Goal: Information Seeking & Learning: Learn about a topic

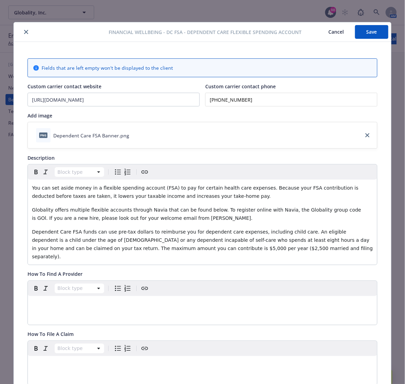
scroll to position [544, 0]
click at [24, 30] on icon "close" at bounding box center [26, 32] width 4 height 4
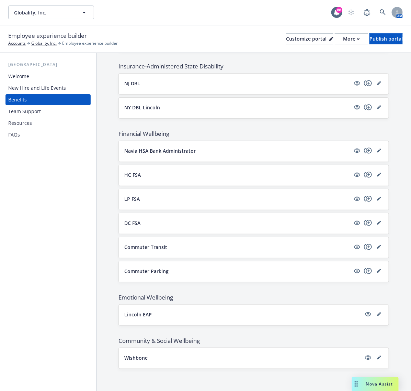
click at [287, 1] on div "Globality, Inc. Globality, Inc. 88 AM" at bounding box center [205, 12] width 411 height 25
click at [377, 245] on icon "editPencil" at bounding box center [379, 247] width 4 height 4
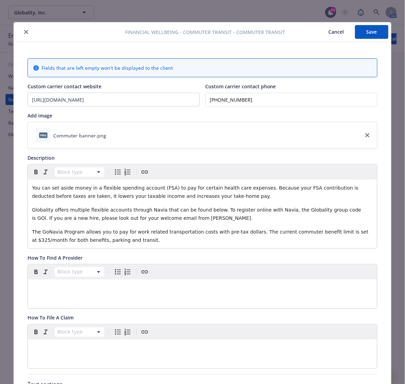
click at [22, 33] on button "close" at bounding box center [26, 32] width 8 height 8
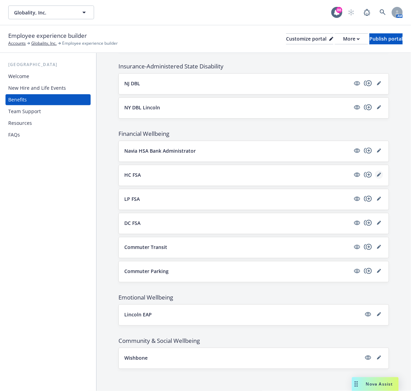
click at [377, 174] on icon "editPencil" at bounding box center [378, 174] width 3 height 3
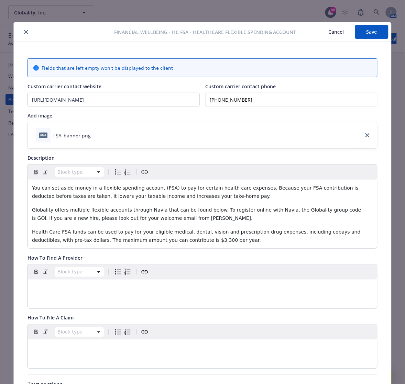
click at [24, 35] on button "close" at bounding box center [26, 32] width 8 height 8
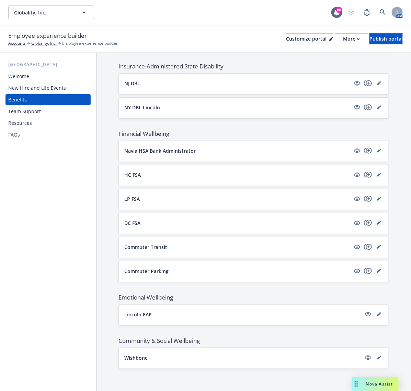
click at [377, 221] on icon "editPencil" at bounding box center [379, 223] width 4 height 4
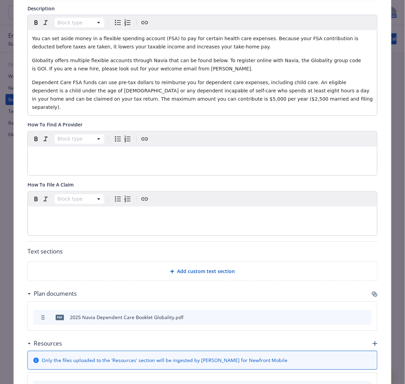
scroll to position [235, 0]
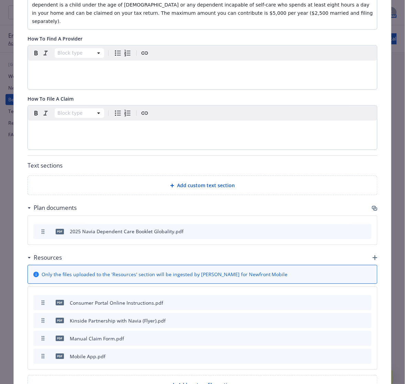
click at [373, 206] on icon "button" at bounding box center [374, 208] width 5 height 5
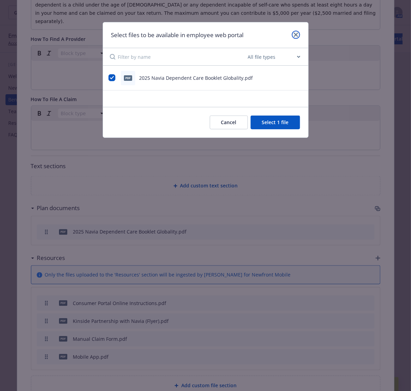
click at [298, 34] on link "close" at bounding box center [296, 35] width 8 height 8
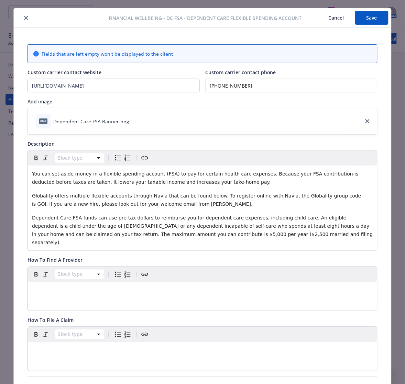
scroll to position [0, 0]
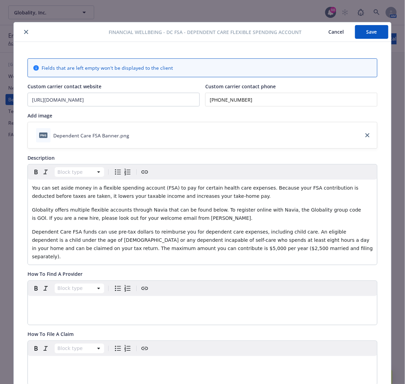
click at [16, 33] on div at bounding box center [62, 32] width 92 height 8
click at [23, 35] on button "close" at bounding box center [26, 32] width 8 height 8
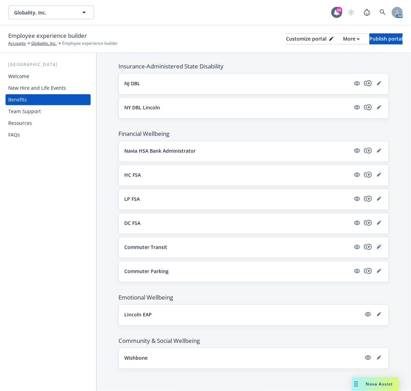
click at [377, 247] on icon "editPencil" at bounding box center [378, 246] width 3 height 3
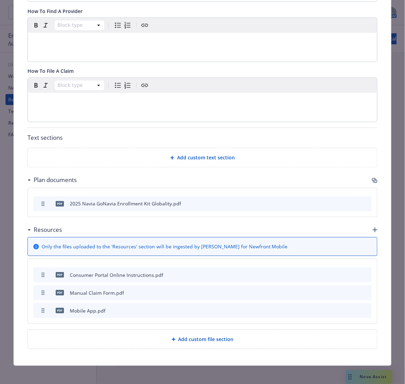
scroll to position [253, 0]
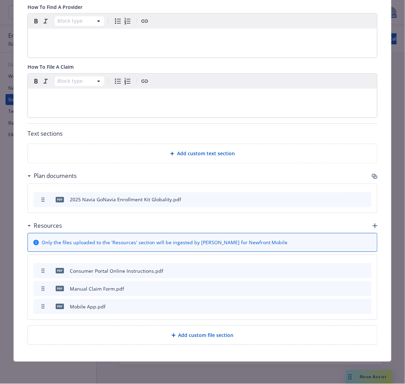
click at [351, 272] on icon "preview file" at bounding box center [354, 270] width 6 height 5
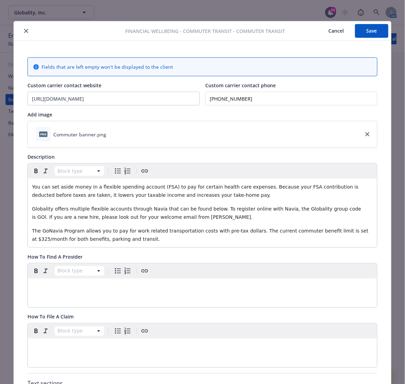
scroll to position [0, 0]
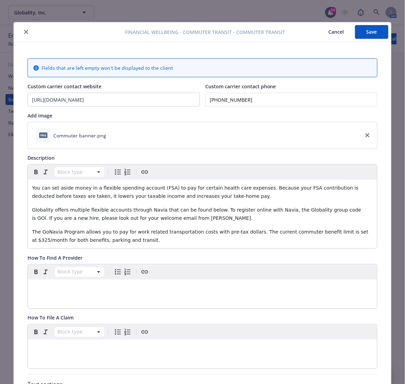
click at [24, 32] on icon "close" at bounding box center [26, 32] width 4 height 4
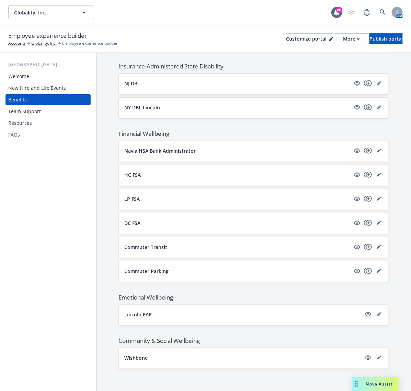
click at [371, 217] on div "DC FSA" at bounding box center [254, 223] width 270 height 21
click at [375, 219] on link "editPencil" at bounding box center [379, 223] width 8 height 8
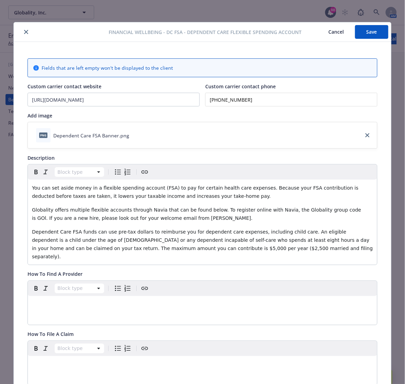
drag, startPoint x: 21, startPoint y: 30, endPoint x: 38, endPoint y: 37, distance: 17.9
click at [24, 31] on icon "close" at bounding box center [26, 32] width 4 height 4
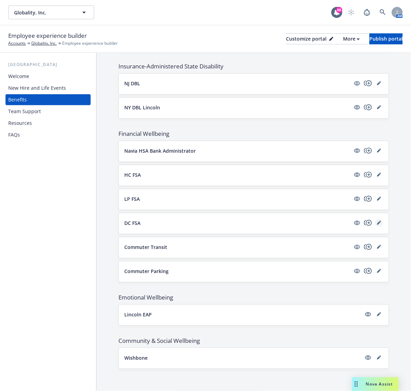
click at [375, 224] on link "editPencil" at bounding box center [379, 223] width 8 height 8
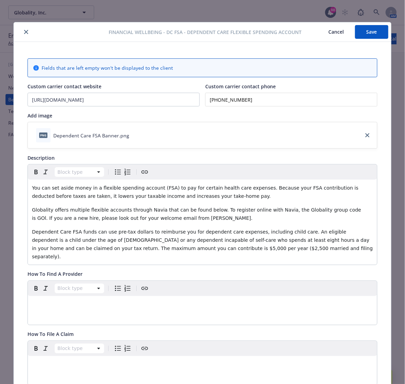
click at [24, 30] on icon "close" at bounding box center [26, 32] width 4 height 4
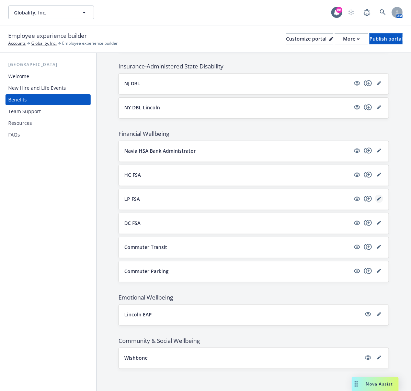
click at [375, 198] on link "editPencil" at bounding box center [379, 198] width 8 height 8
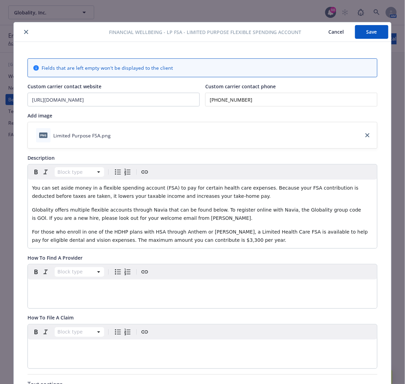
click at [23, 29] on button "close" at bounding box center [26, 32] width 8 height 8
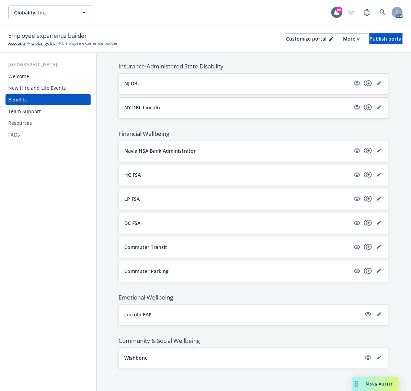
click at [377, 197] on icon "editPencil" at bounding box center [379, 199] width 4 height 4
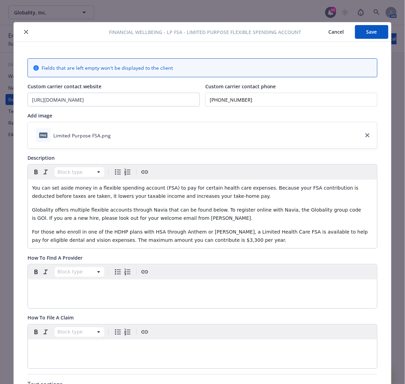
click at [24, 30] on icon "close" at bounding box center [26, 32] width 4 height 4
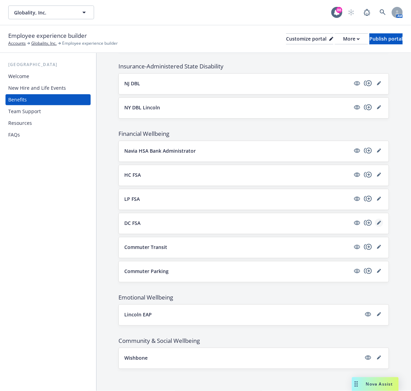
click at [377, 222] on icon "editPencil" at bounding box center [378, 222] width 3 height 3
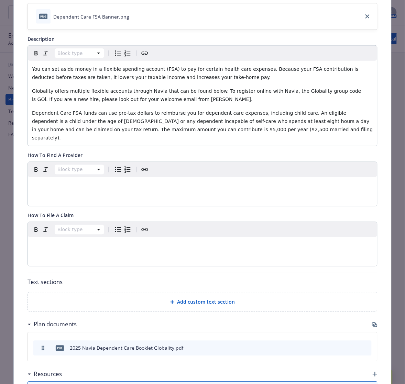
scroll to position [236, 0]
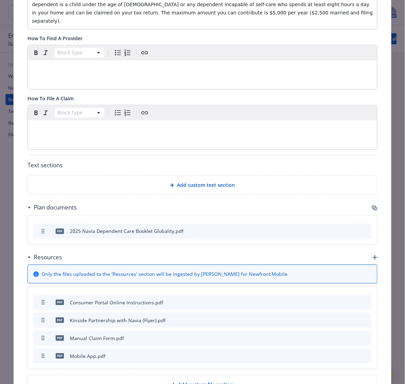
click at [373, 205] on icon "button" at bounding box center [374, 207] width 5 height 5
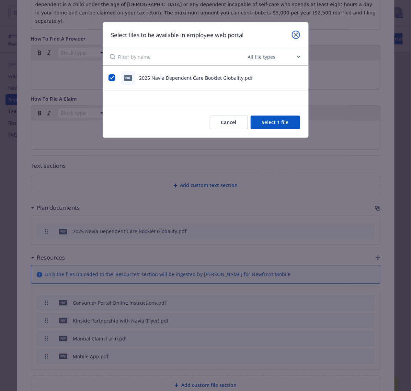
click at [296, 34] on icon "close" at bounding box center [296, 35] width 4 height 4
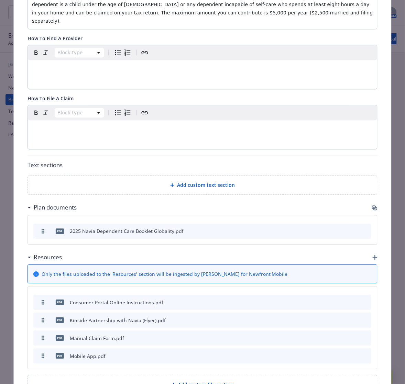
click at [372, 206] on icon "button" at bounding box center [374, 207] width 4 height 3
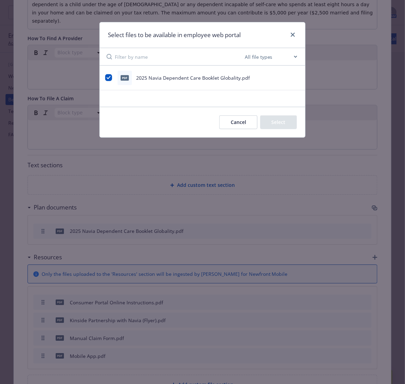
checkbox input "true"
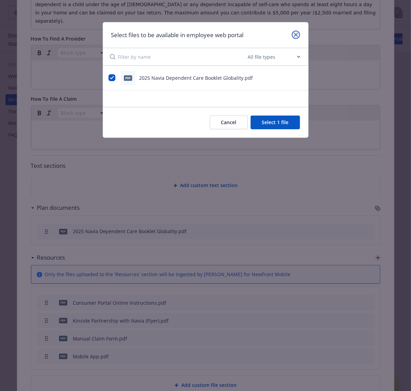
click at [299, 35] on link "close" at bounding box center [296, 35] width 8 height 8
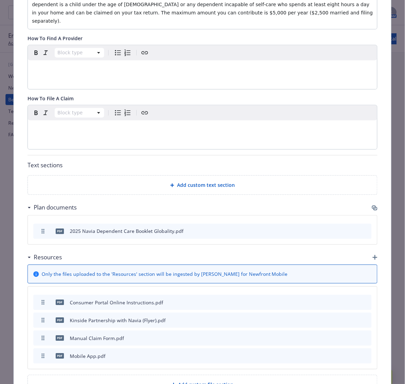
click at [373, 205] on icon "button" at bounding box center [374, 207] width 5 height 5
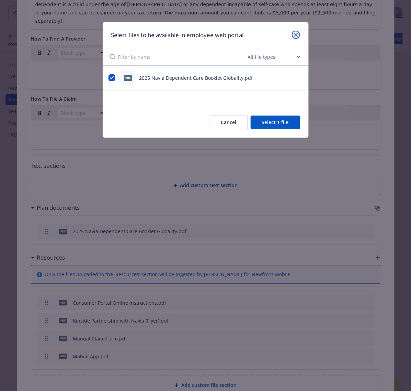
click at [296, 31] on link "close" at bounding box center [296, 35] width 8 height 8
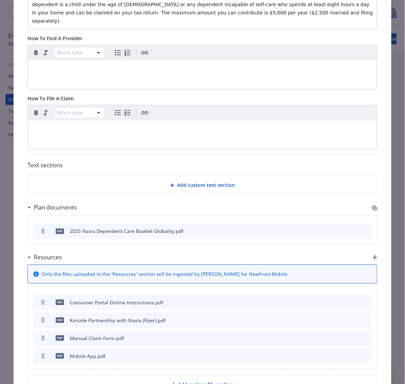
click at [372, 205] on icon "button" at bounding box center [374, 207] width 5 height 5
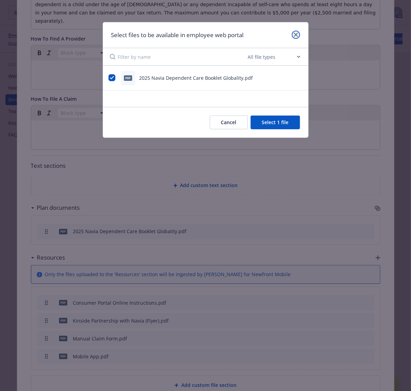
click at [298, 33] on link "close" at bounding box center [296, 35] width 8 height 8
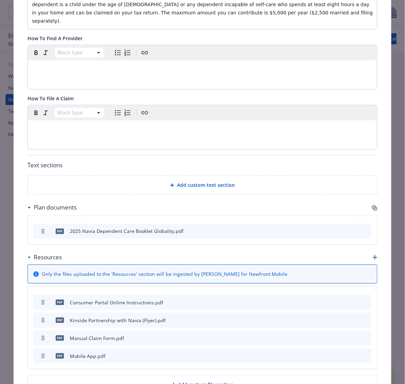
click at [368, 202] on div "Plan documents" at bounding box center [202, 208] width 350 height 14
click at [372, 206] on icon "button" at bounding box center [374, 207] width 4 height 3
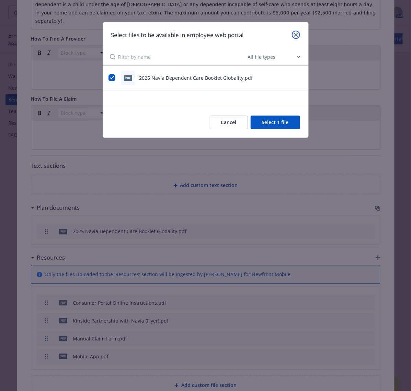
click at [294, 38] on link "close" at bounding box center [296, 35] width 8 height 8
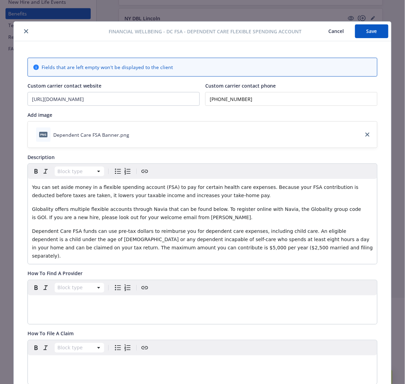
scroll to position [0, 0]
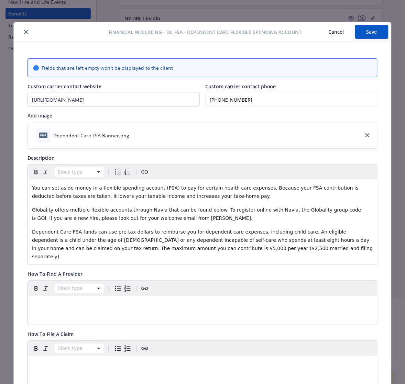
click at [23, 29] on button "close" at bounding box center [26, 32] width 8 height 8
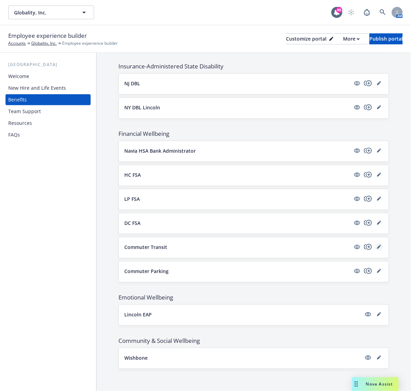
click at [375, 243] on link "editPencil" at bounding box center [379, 247] width 8 height 8
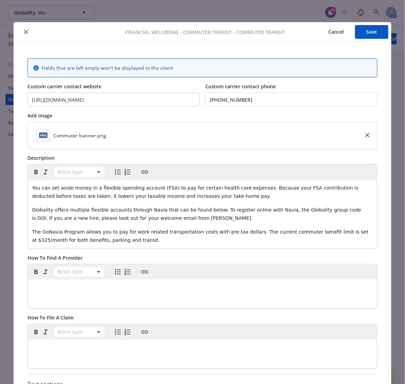
scroll to position [21, 0]
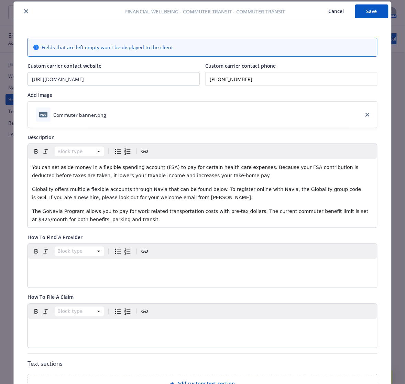
click at [24, 11] on icon "close" at bounding box center [26, 11] width 4 height 4
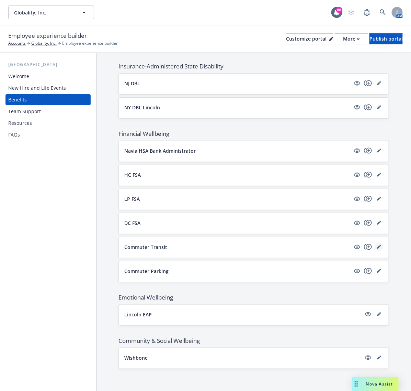
click at [377, 247] on icon "editPencil" at bounding box center [379, 247] width 4 height 4
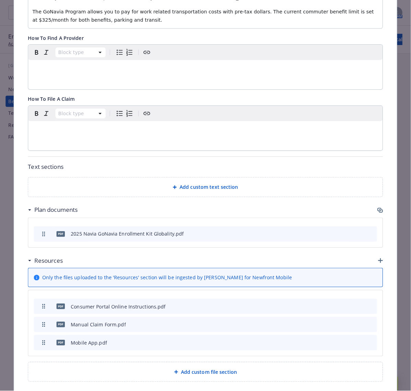
scroll to position [253, 0]
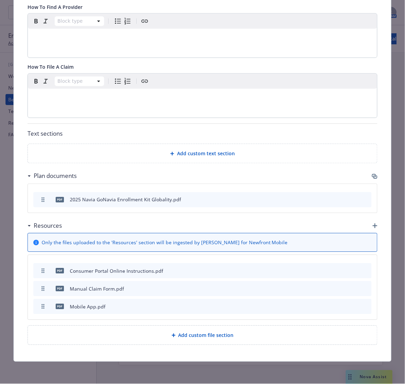
click at [372, 174] on icon "button" at bounding box center [374, 175] width 4 height 3
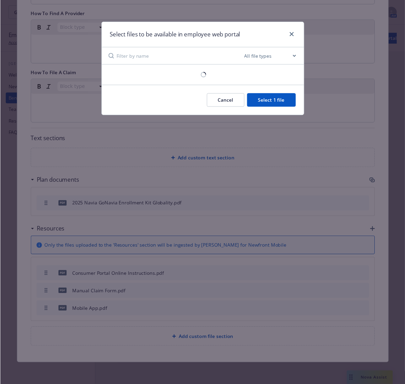
scroll to position [246, 0]
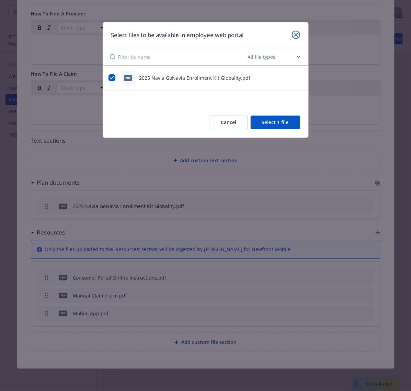
click at [297, 32] on link "close" at bounding box center [296, 35] width 8 height 8
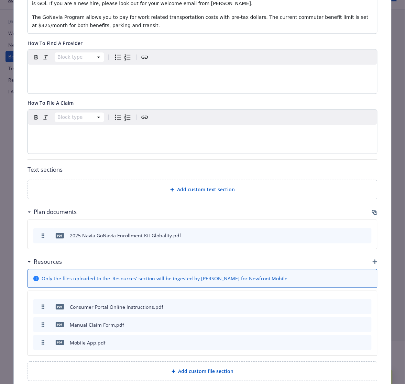
scroll to position [253, 0]
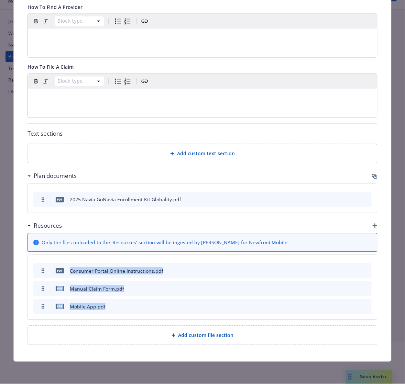
drag, startPoint x: 64, startPoint y: 269, endPoint x: 116, endPoint y: 313, distance: 68.5
click at [116, 313] on div "pdf Consumer Portal Online Instructions.pdf pdf Manual Claim Form.pdf pdf Mobil…" at bounding box center [202, 287] width 349 height 65
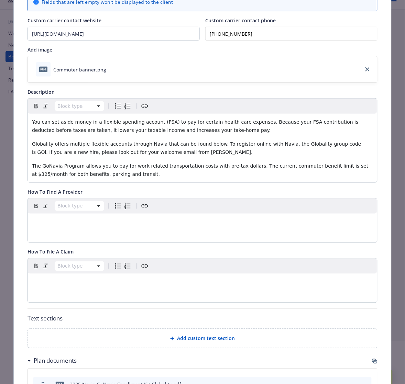
scroll to position [0, 0]
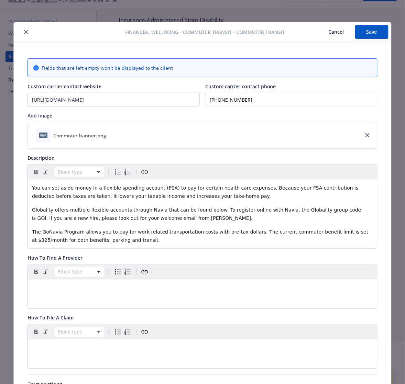
click at [24, 33] on icon "close" at bounding box center [26, 32] width 4 height 4
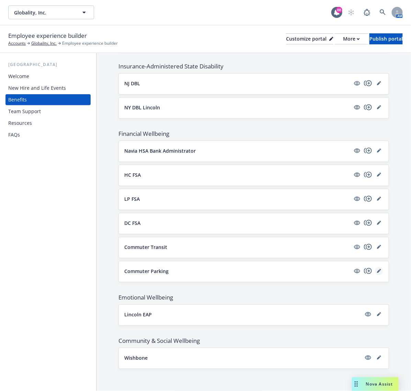
click at [377, 269] on icon "editPencil" at bounding box center [379, 271] width 4 height 4
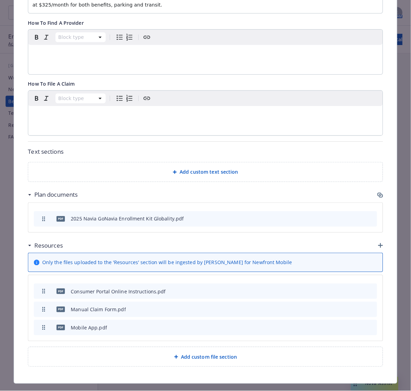
scroll to position [253, 0]
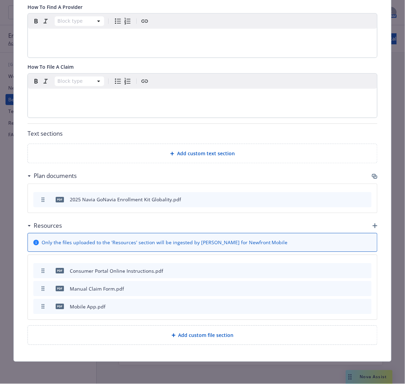
click at [373, 174] on icon "button" at bounding box center [374, 176] width 5 height 5
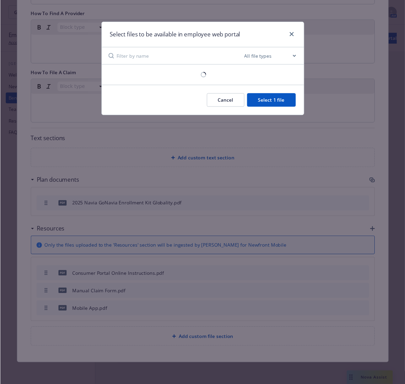
scroll to position [246, 0]
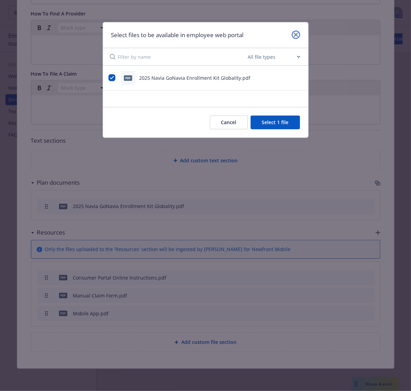
click at [298, 32] on link "close" at bounding box center [296, 35] width 8 height 8
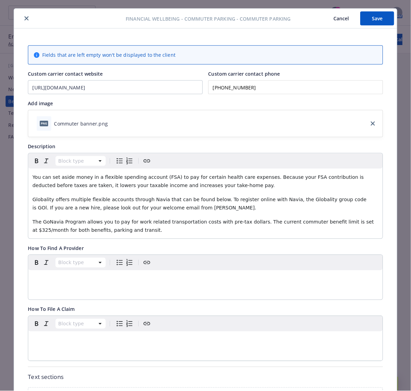
scroll to position [0, 0]
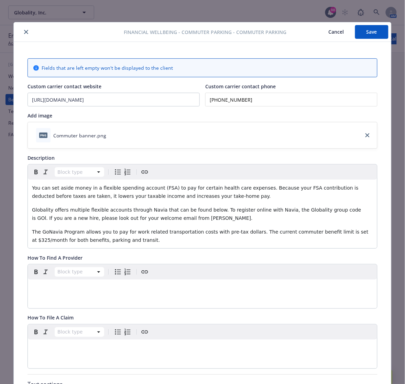
click at [25, 32] on icon "close" at bounding box center [26, 32] width 4 height 4
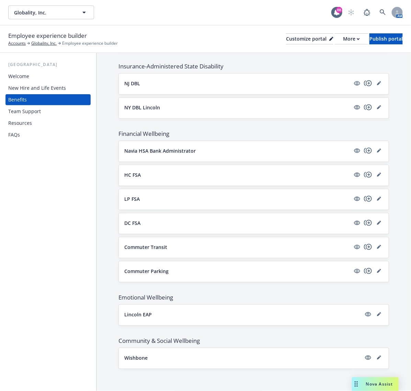
click at [200, 246] on button "Commuter Transit" at bounding box center [237, 246] width 226 height 7
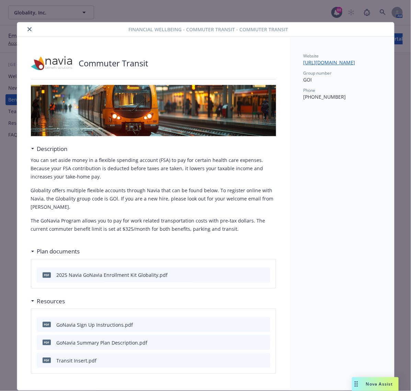
click at [25, 30] on button "close" at bounding box center [29, 29] width 8 height 8
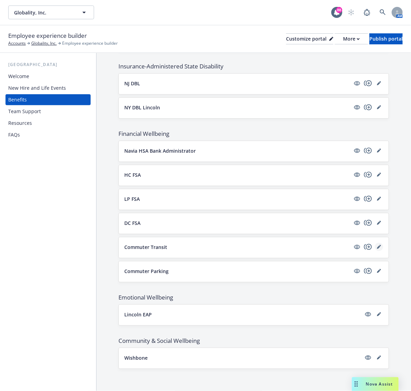
click at [377, 247] on icon "editPencil" at bounding box center [379, 247] width 4 height 4
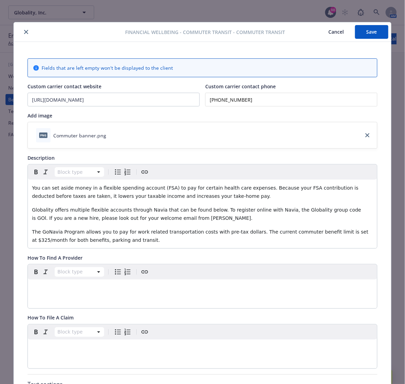
click at [24, 31] on icon "close" at bounding box center [26, 32] width 4 height 4
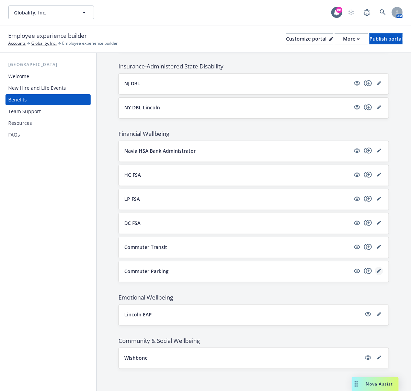
click at [377, 271] on icon "editPencil" at bounding box center [379, 271] width 4 height 4
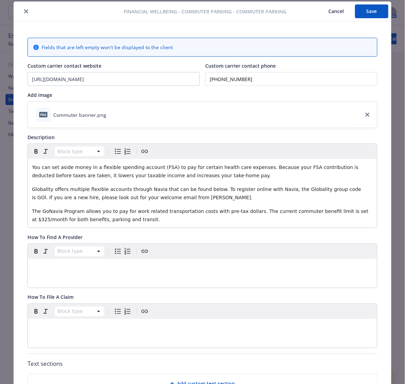
scroll to position [253, 0]
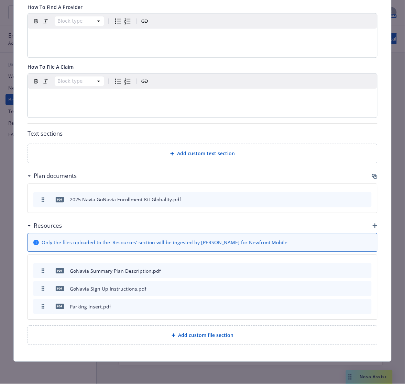
click at [372, 174] on icon "button" at bounding box center [374, 176] width 5 height 5
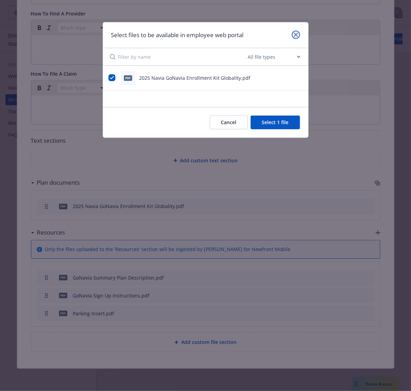
click at [294, 31] on link "close" at bounding box center [296, 35] width 8 height 8
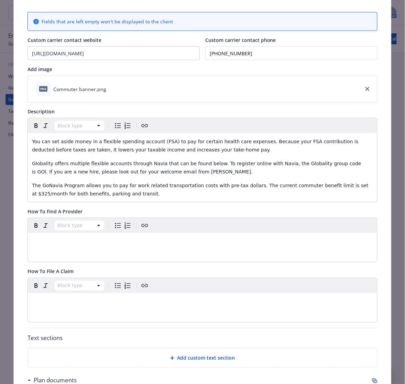
scroll to position [0, 0]
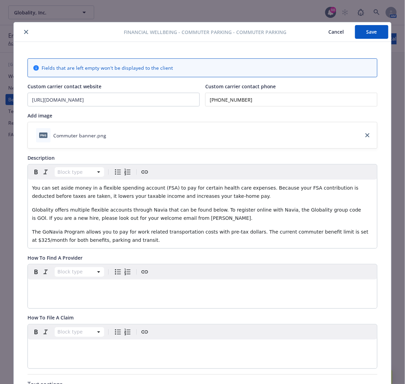
click at [22, 32] on button "close" at bounding box center [26, 32] width 8 height 8
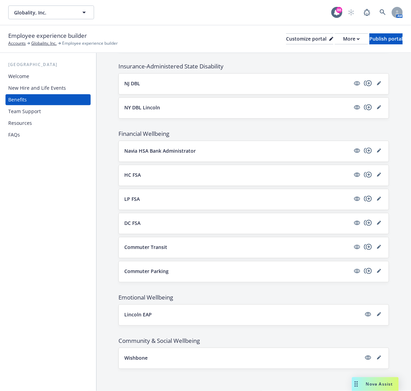
click at [375, 318] on div "Lincoln EAP" at bounding box center [253, 315] width 259 height 10
click at [377, 314] on icon "editPencil" at bounding box center [379, 314] width 4 height 4
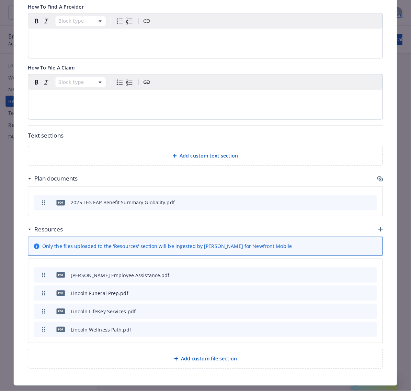
scroll to position [394, 0]
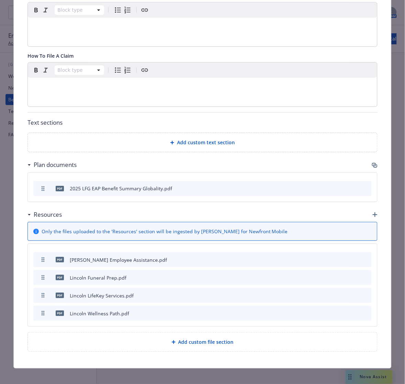
click at [373, 163] on icon "button" at bounding box center [374, 165] width 5 height 5
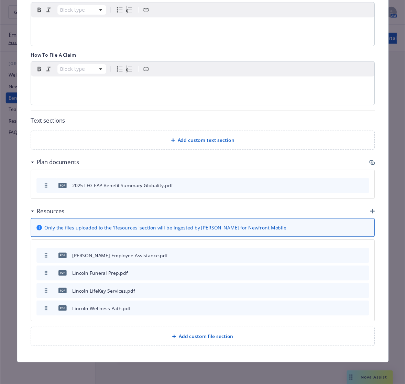
scroll to position [388, 0]
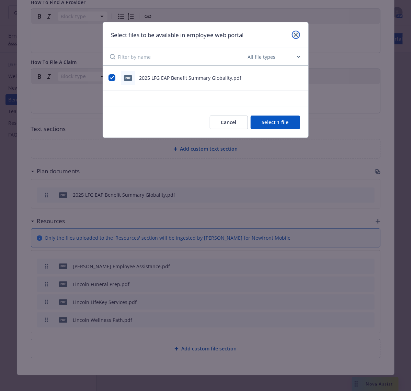
click at [298, 35] on link "close" at bounding box center [296, 35] width 8 height 8
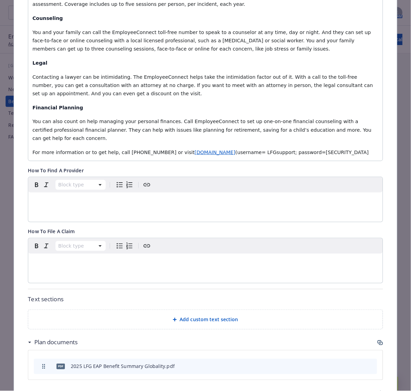
scroll to position [0, 0]
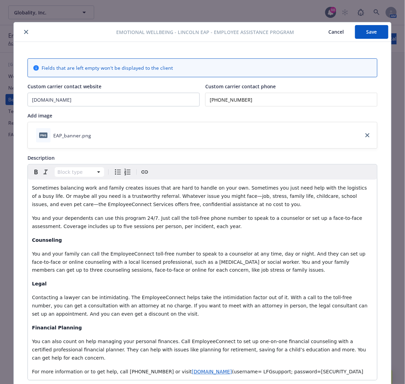
drag, startPoint x: 24, startPoint y: 35, endPoint x: 76, endPoint y: 0, distance: 62.3
click at [26, 33] on button "close" at bounding box center [26, 32] width 8 height 8
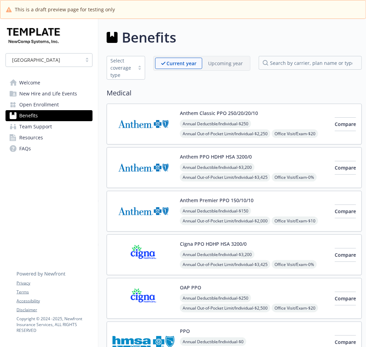
scroll to position [950, 5]
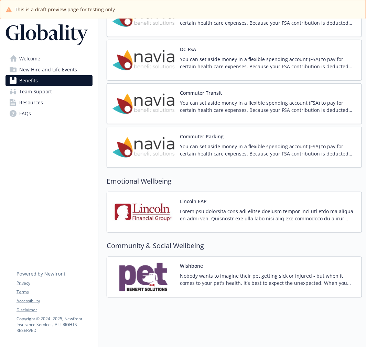
click at [146, 105] on img at bounding box center [143, 103] width 62 height 29
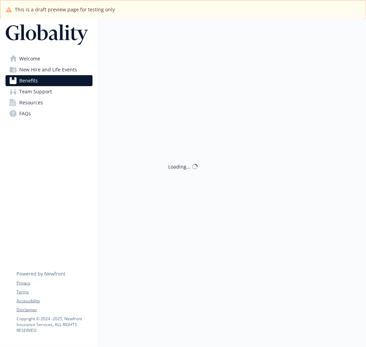
scroll to position [1028, 0]
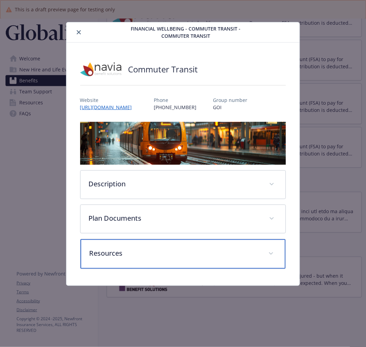
click at [169, 259] on div "Resources" at bounding box center [182, 254] width 205 height 30
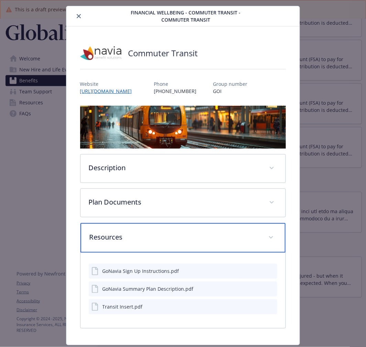
scroll to position [35, 0]
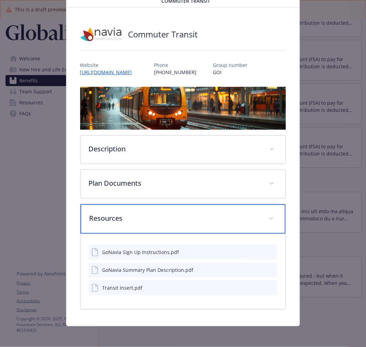
click at [206, 228] on div "Resources" at bounding box center [182, 219] width 205 height 30
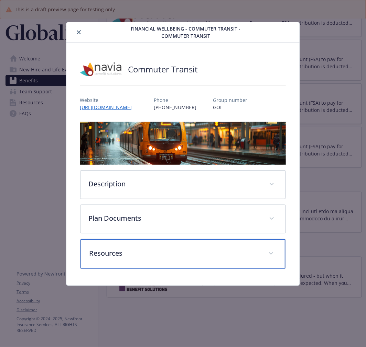
scroll to position [0, 0]
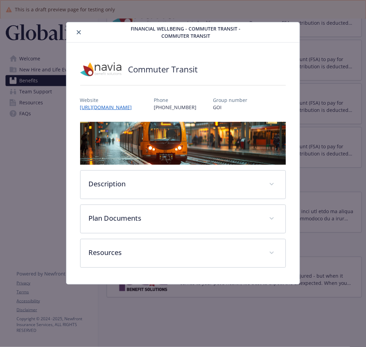
click at [76, 29] on button "close" at bounding box center [79, 32] width 8 height 8
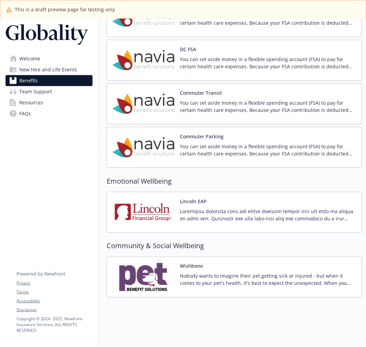
click at [203, 83] on div "Commuter Transit You can set aside money in a flexible spending account (FSA) t…" at bounding box center [234, 103] width 255 height 41
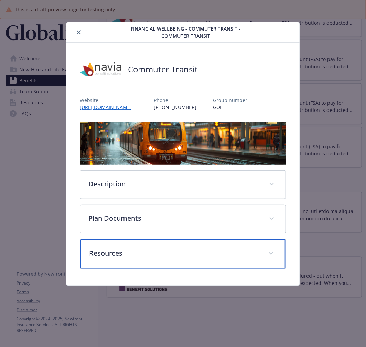
click at [144, 261] on div "Resources" at bounding box center [182, 254] width 205 height 30
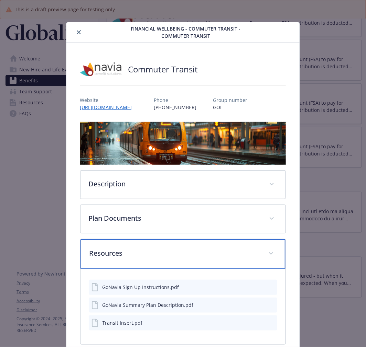
scroll to position [35, 0]
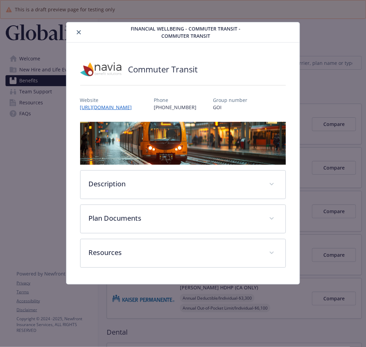
click at [80, 33] on button "close" at bounding box center [79, 32] width 8 height 8
click at [78, 33] on img at bounding box center [46, 34] width 82 height 21
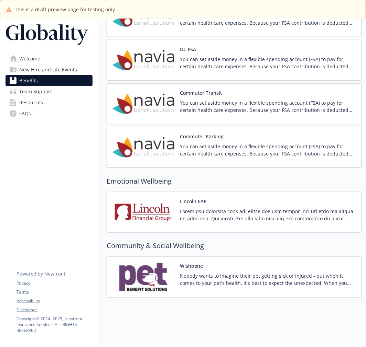
click at [147, 212] on img at bounding box center [143, 212] width 62 height 29
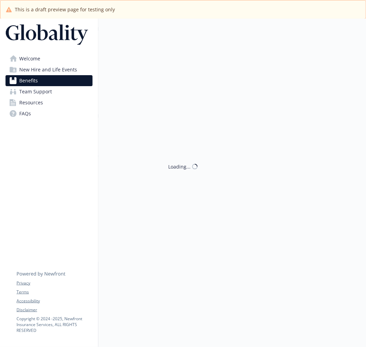
scroll to position [1028, 0]
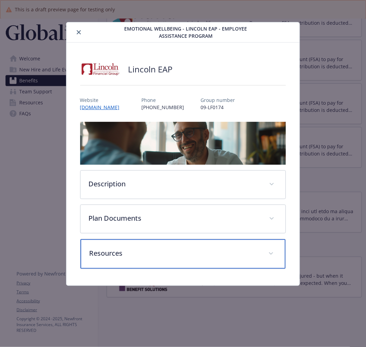
click at [156, 256] on p "Resources" at bounding box center [174, 253] width 171 height 10
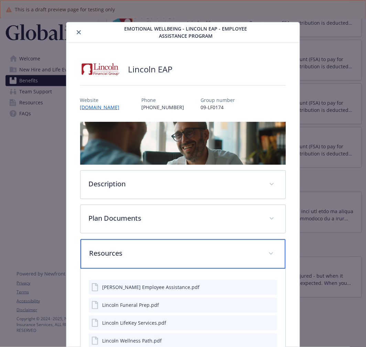
click at [156, 256] on p "Resources" at bounding box center [174, 253] width 171 height 10
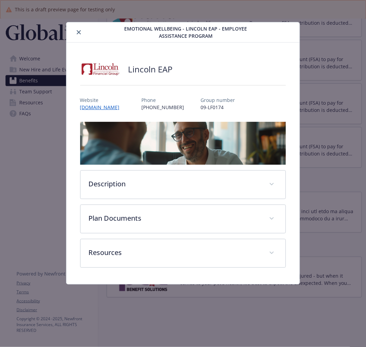
click at [77, 32] on icon "close" at bounding box center [79, 32] width 4 height 4
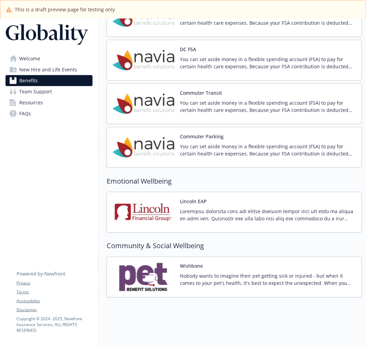
click at [136, 270] on img at bounding box center [143, 277] width 62 height 29
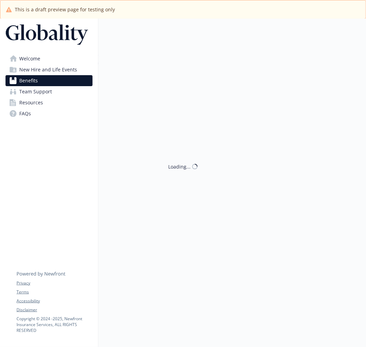
scroll to position [1028, 0]
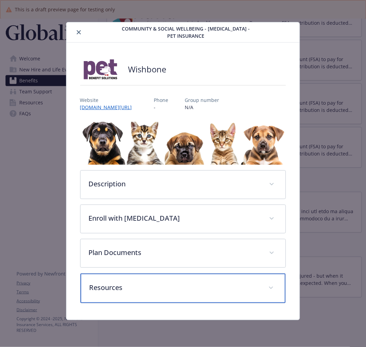
click at [128, 298] on div "Resources" at bounding box center [182, 289] width 205 height 30
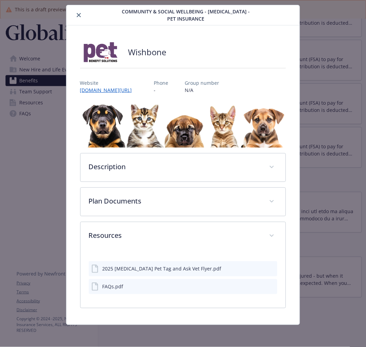
scroll to position [16, 0]
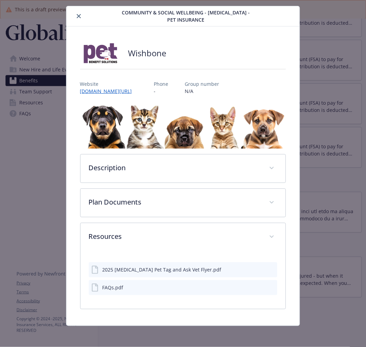
click at [81, 18] on div "details for plan Community & Social Wellbeing - Wishbone - Pet Insurance" at bounding box center [93, 16] width 48 height 8
click at [70, 10] on div "Community & Social Wellbeing - Wishbone - Pet Insurance" at bounding box center [182, 16] width 233 height 20
click at [74, 13] on div "details for plan Community & Social Wellbeing - Wishbone - Pet Insurance" at bounding box center [93, 16] width 48 height 8
click at [78, 14] on icon "close" at bounding box center [79, 16] width 4 height 4
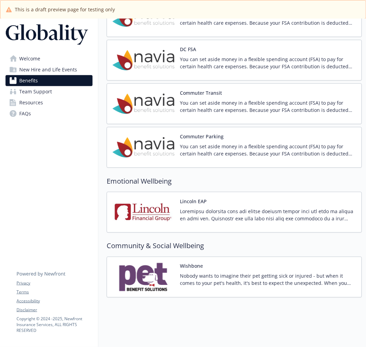
click at [46, 91] on span "Team Support" at bounding box center [35, 91] width 33 height 11
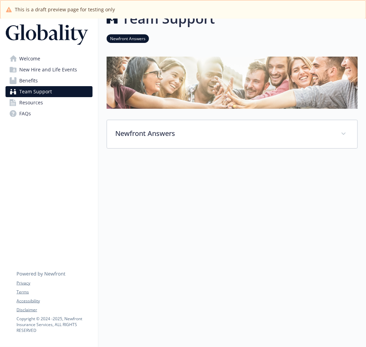
click at [46, 97] on link "Resources" at bounding box center [48, 102] width 87 height 11
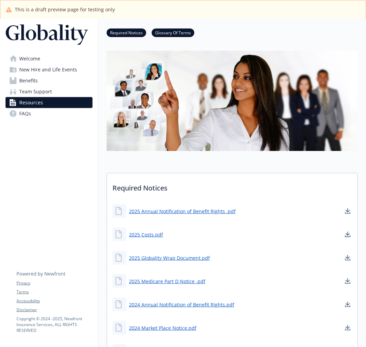
click at [44, 111] on link "FAQs" at bounding box center [48, 113] width 87 height 11
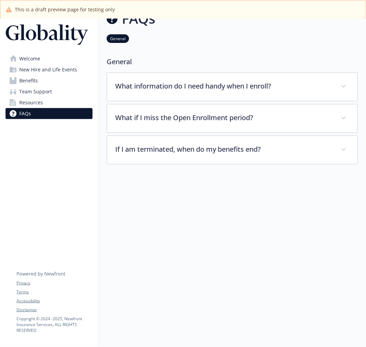
click at [36, 76] on span "Benefits" at bounding box center [28, 80] width 19 height 11
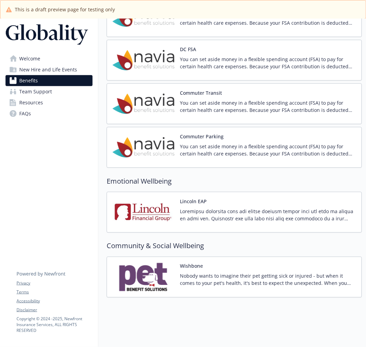
scroll to position [1028, 0]
click at [143, 276] on img at bounding box center [143, 277] width 62 height 29
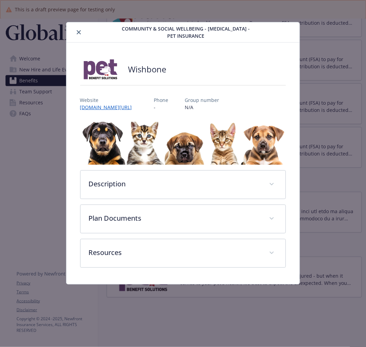
click at [78, 33] on icon "close" at bounding box center [79, 32] width 4 height 4
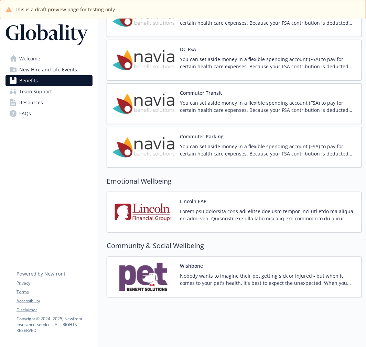
click at [128, 263] on img at bounding box center [143, 277] width 62 height 29
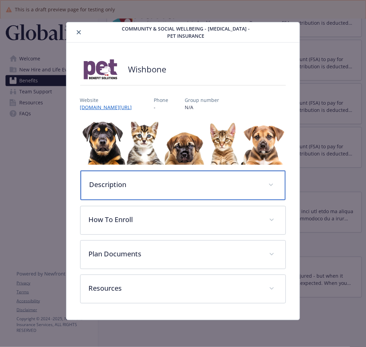
click at [174, 179] on div "Description" at bounding box center [182, 186] width 205 height 30
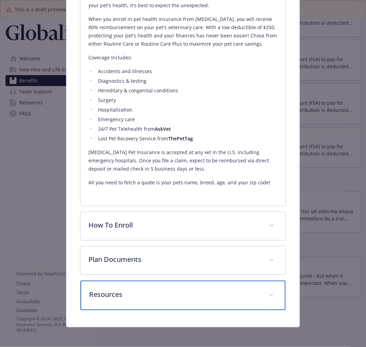
click at [171, 290] on p "Resources" at bounding box center [174, 295] width 171 height 10
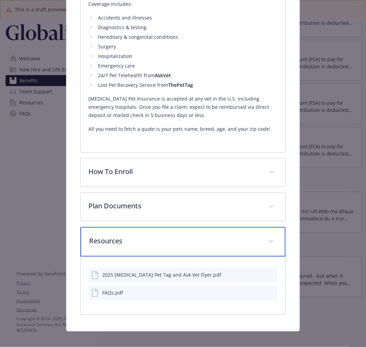
scroll to position [270, 0]
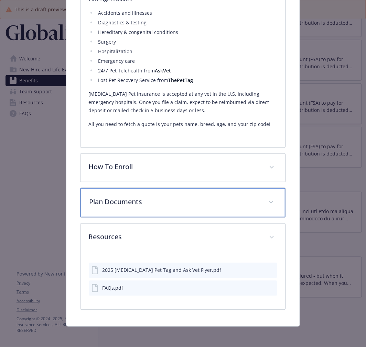
click at [144, 204] on p "Plan Documents" at bounding box center [174, 202] width 171 height 10
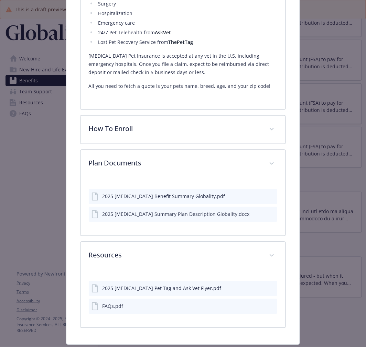
scroll to position [327, 0]
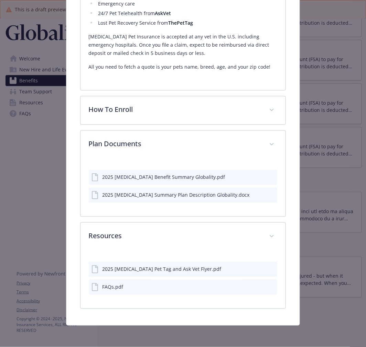
click at [268, 268] on icon "preview file" at bounding box center [270, 269] width 6 height 5
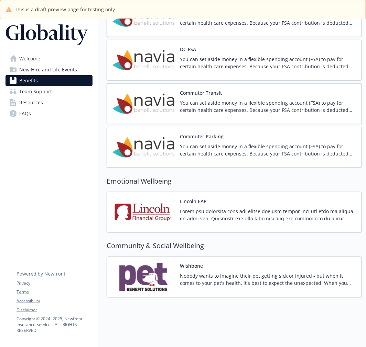
click at [133, 89] on img at bounding box center [143, 103] width 62 height 29
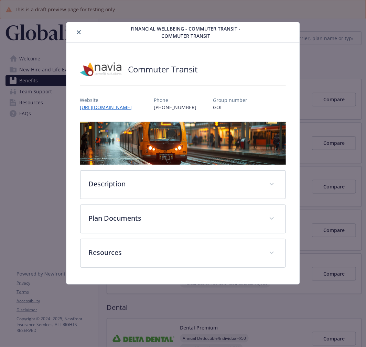
scroll to position [1028, 0]
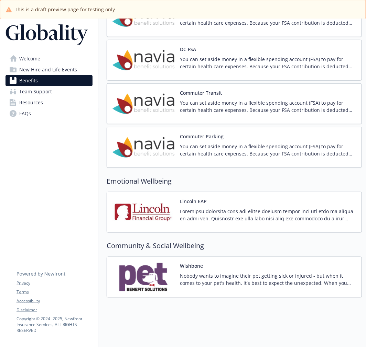
click at [140, 97] on img at bounding box center [143, 103] width 62 height 29
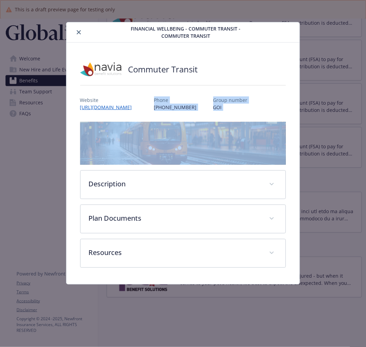
drag, startPoint x: 166, startPoint y: 97, endPoint x: 199, endPoint y: 114, distance: 37.4
click at [199, 114] on div "Commuter Transit Website https://www.naviabenefits.com Phone (425) 452-3500 Gro…" at bounding box center [183, 163] width 206 height 209
click at [208, 92] on div "Website https://www.naviabenefits.com Phone (425) 452-3500 Group number GOI" at bounding box center [183, 101] width 206 height 20
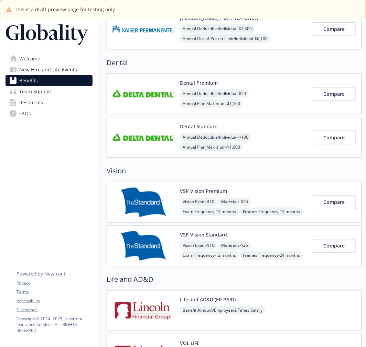
scroll to position [264, 0]
